Goal: Information Seeking & Learning: Learn about a topic

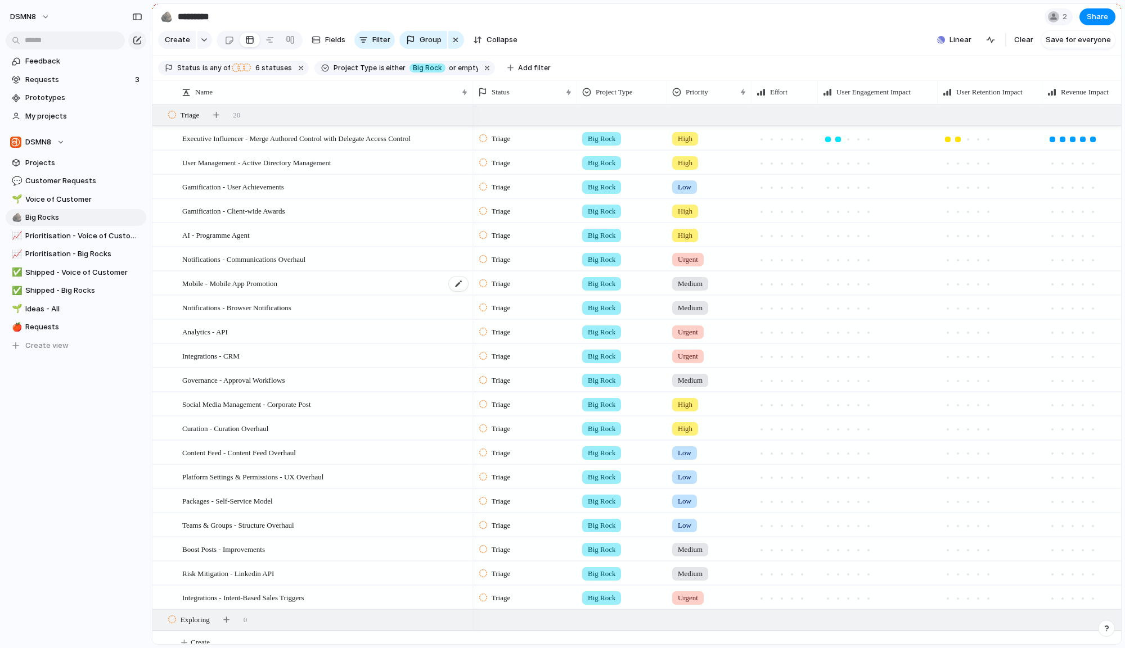
click at [354, 285] on div "Mobile - Mobile App Promotion" at bounding box center [325, 283] width 287 height 23
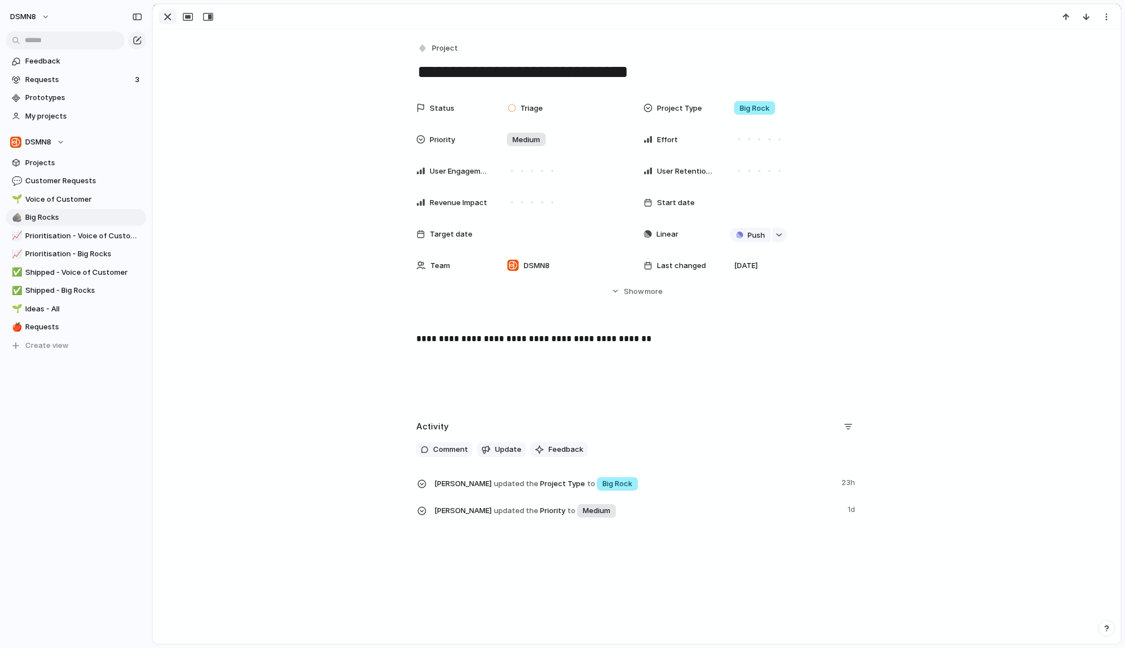
click at [163, 16] on div "button" at bounding box center [167, 16] width 13 height 13
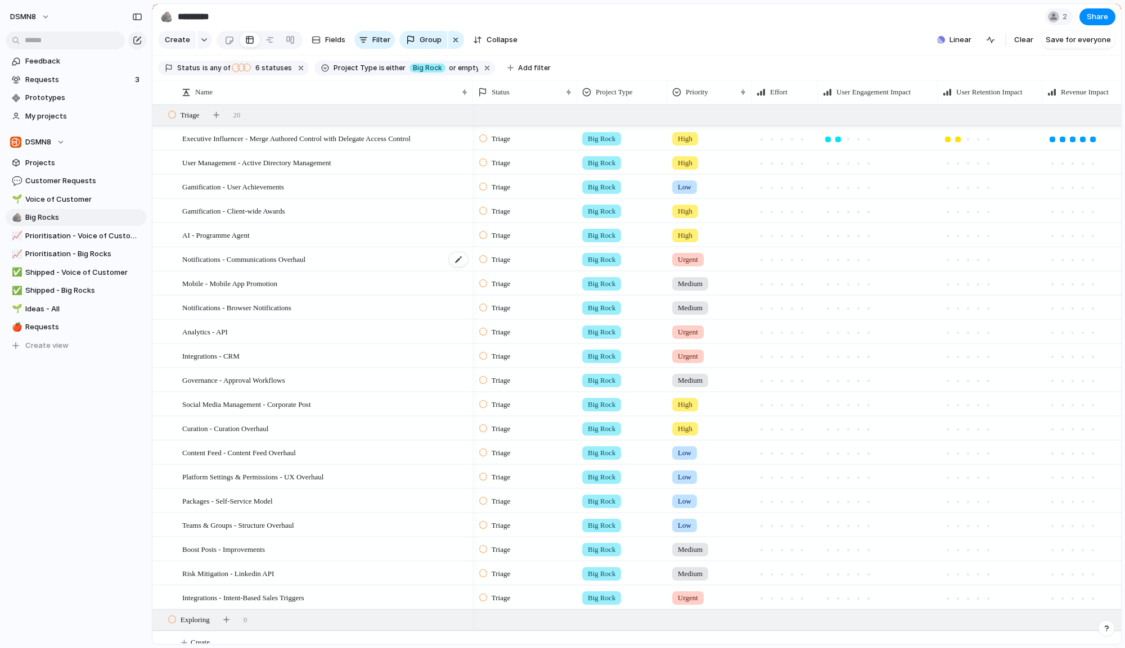
click at [393, 271] on div "Notifications - Communications Overhaul" at bounding box center [325, 259] width 287 height 23
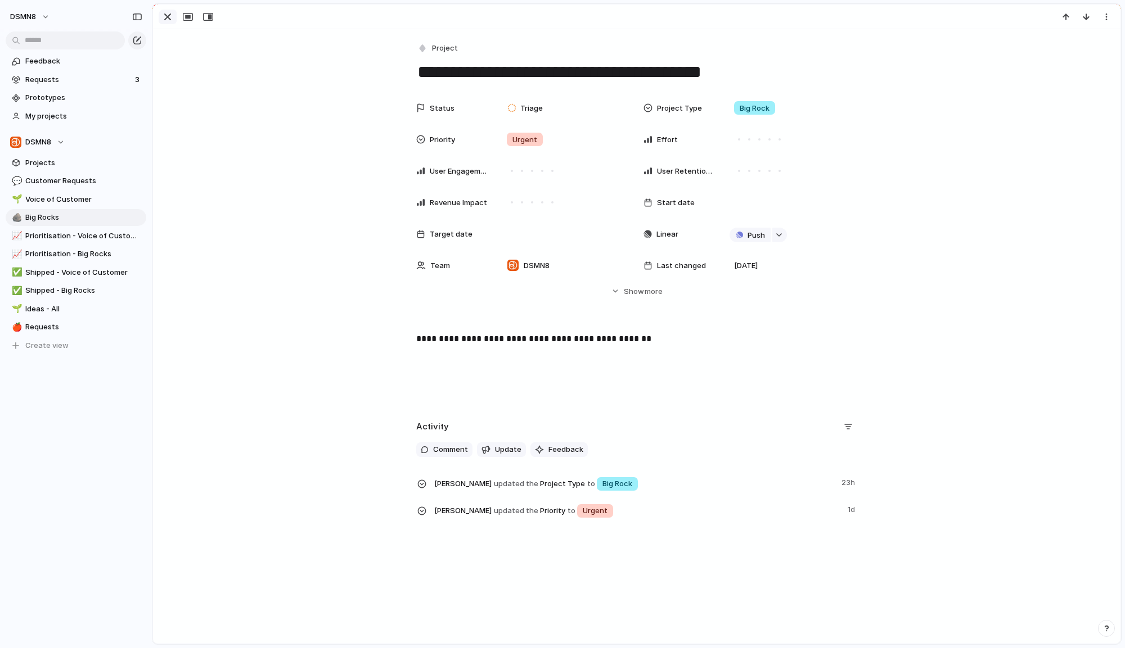
click at [173, 16] on div "button" at bounding box center [167, 16] width 13 height 13
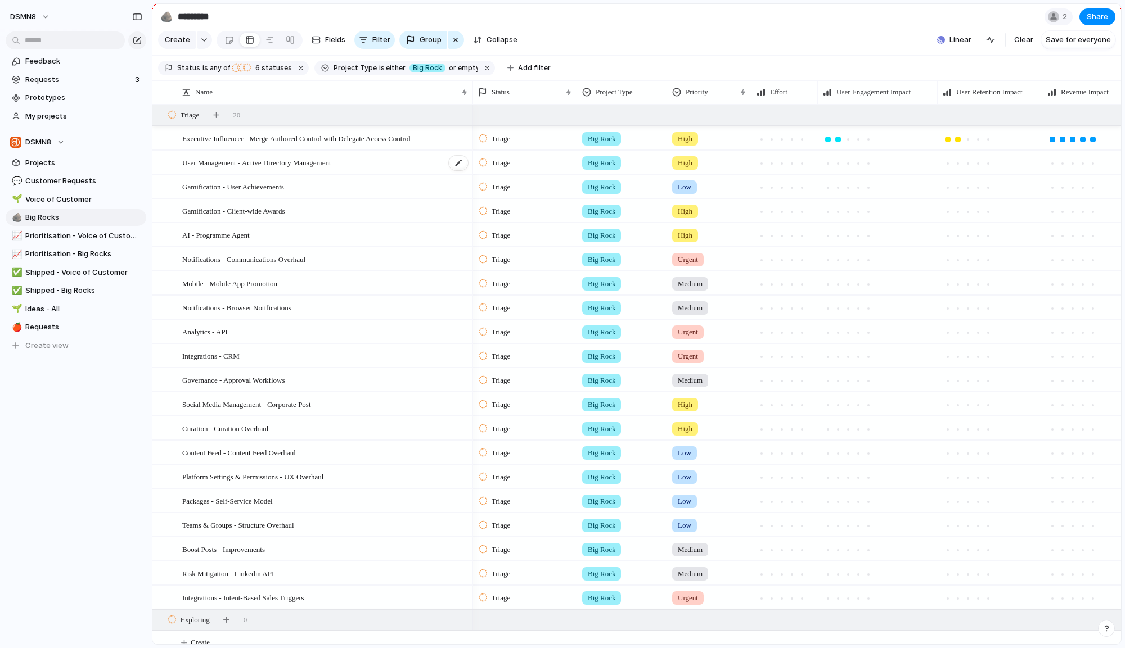
click at [285, 169] on span "User Management - Active Directory Management" at bounding box center [256, 162] width 149 height 13
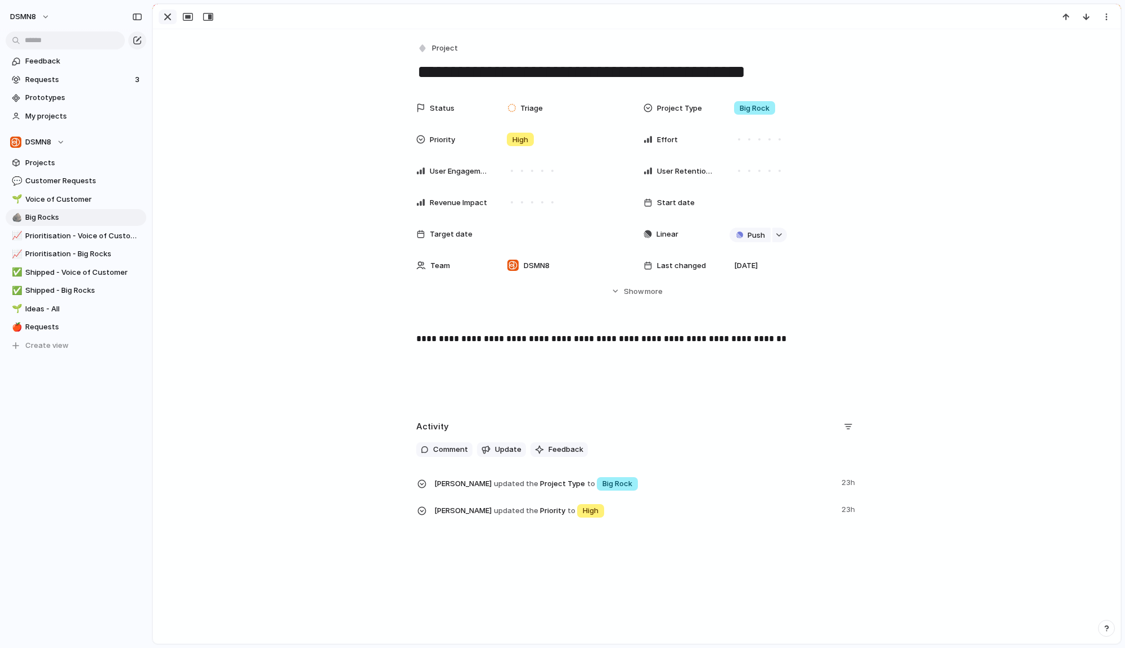
click at [165, 18] on div "button" at bounding box center [167, 16] width 13 height 13
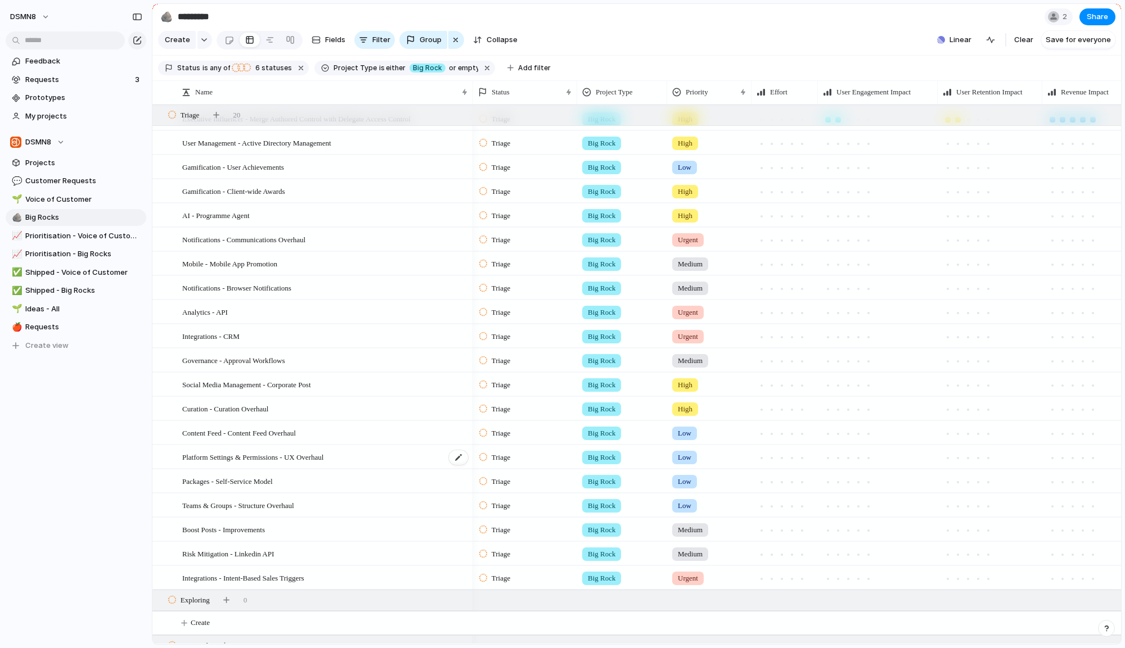
scroll to position [7, 0]
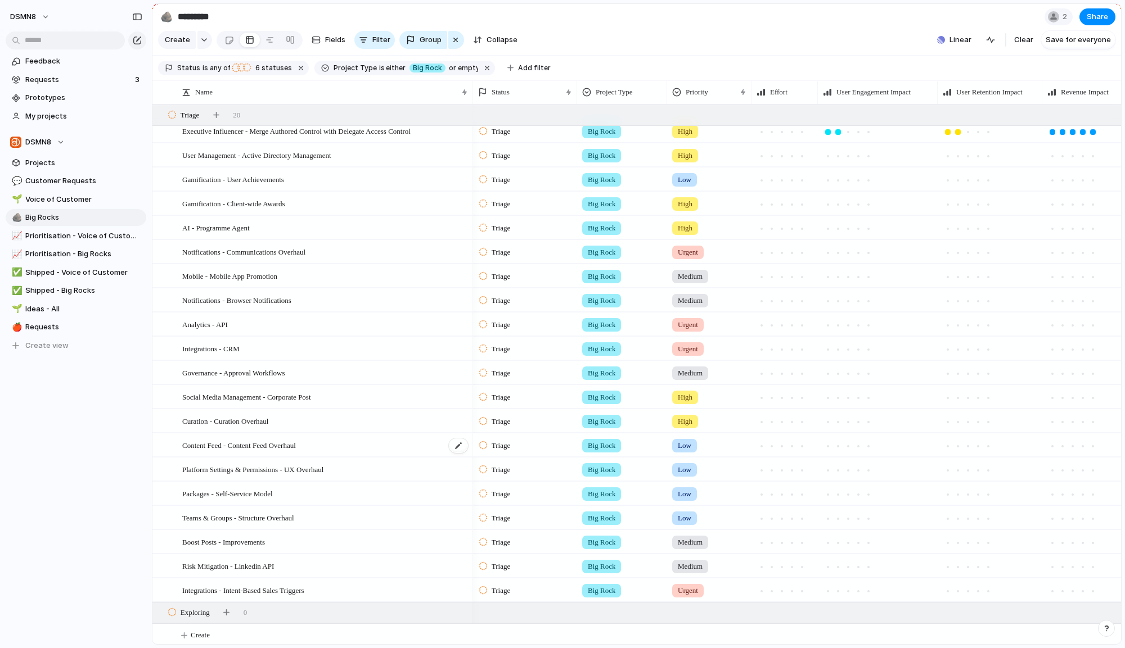
click at [274, 452] on span "Content Feed - Content Feed Overhaul" at bounding box center [239, 445] width 114 height 13
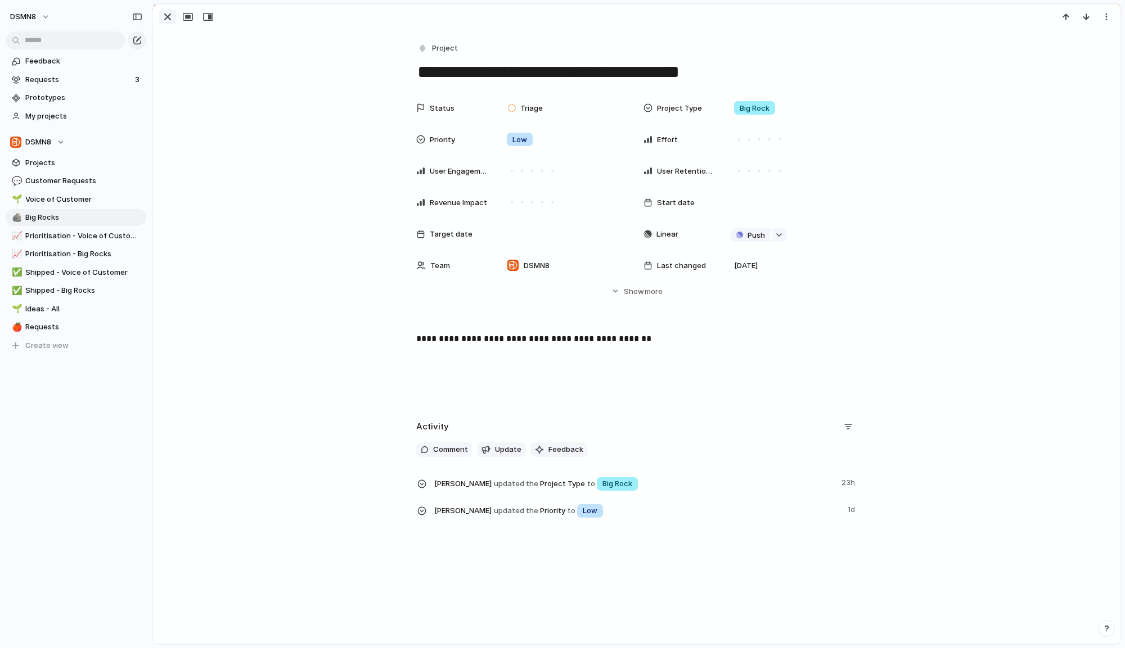
click at [166, 20] on div "button" at bounding box center [167, 16] width 13 height 13
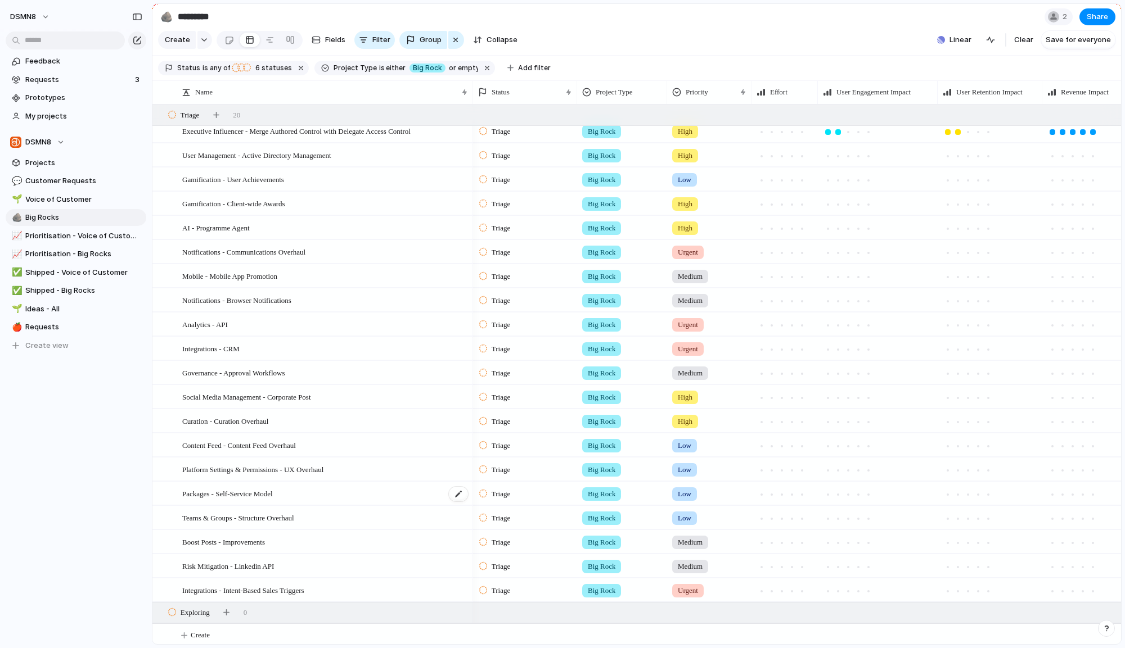
click at [268, 500] on span "Packages - Self-Service Model" at bounding box center [227, 493] width 91 height 13
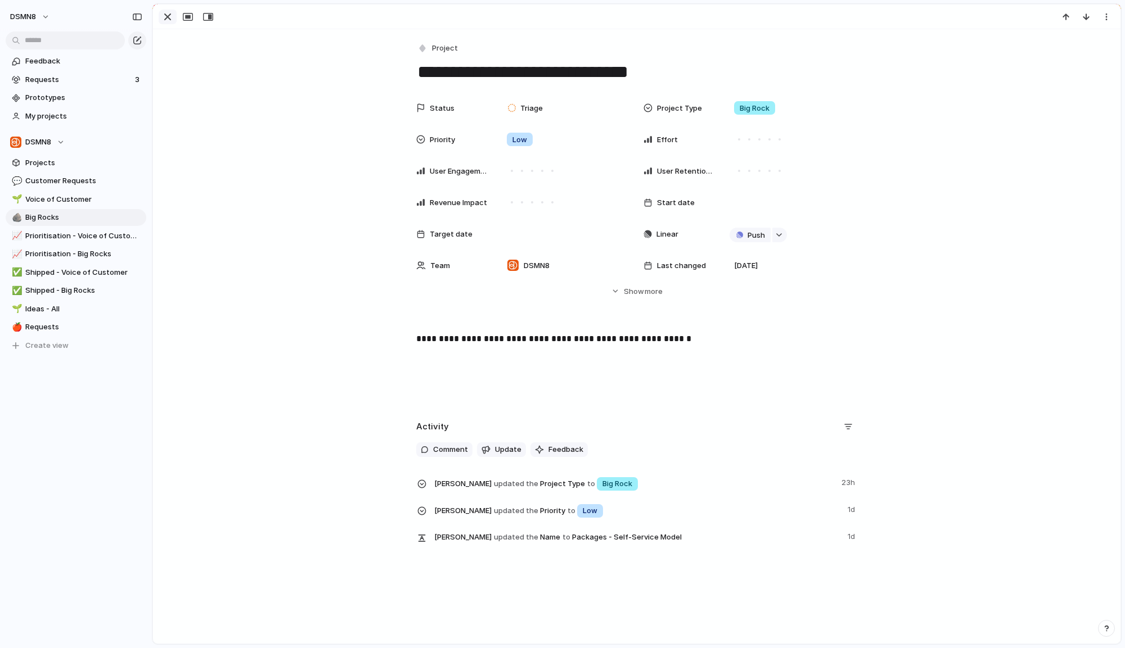
click at [170, 19] on div "button" at bounding box center [167, 16] width 13 height 13
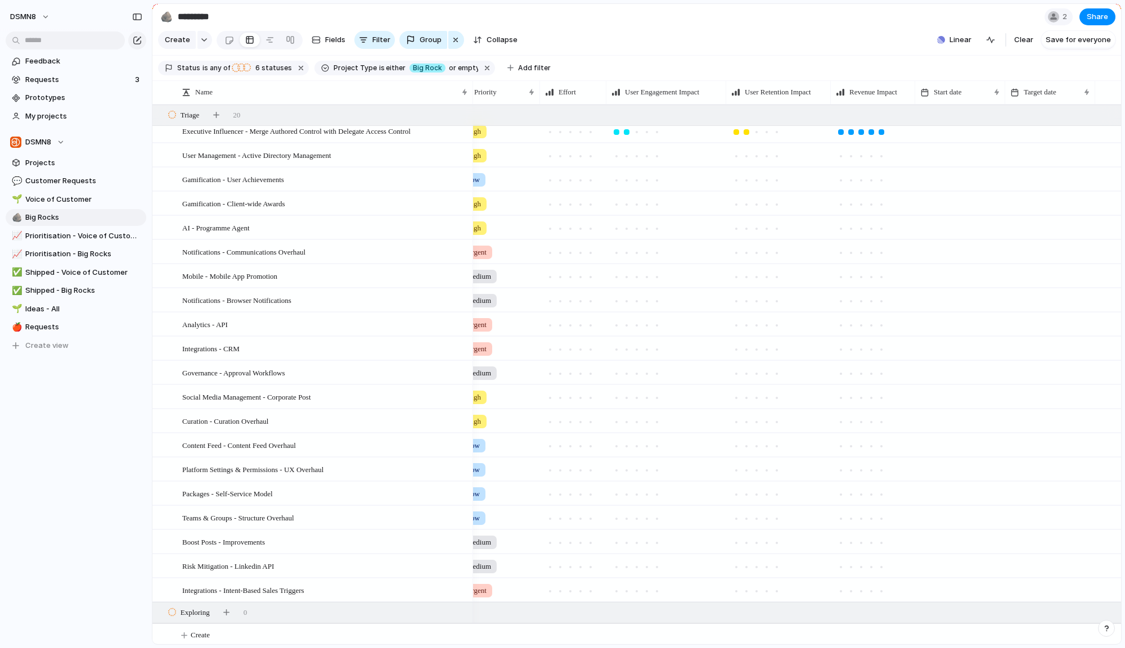
scroll to position [0, 314]
